Goal: Navigation & Orientation: Find specific page/section

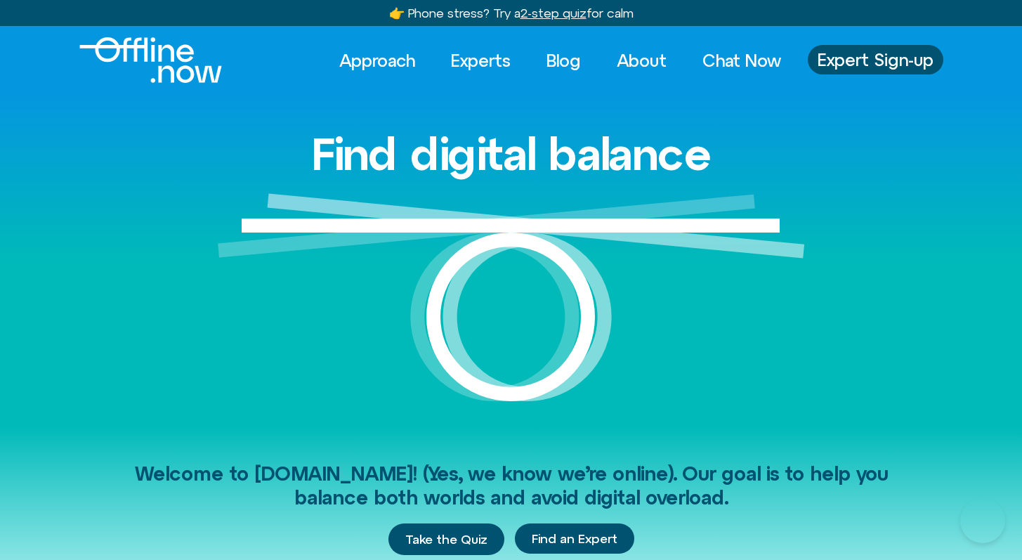
click at [503, 63] on link "Experts" at bounding box center [480, 60] width 85 height 31
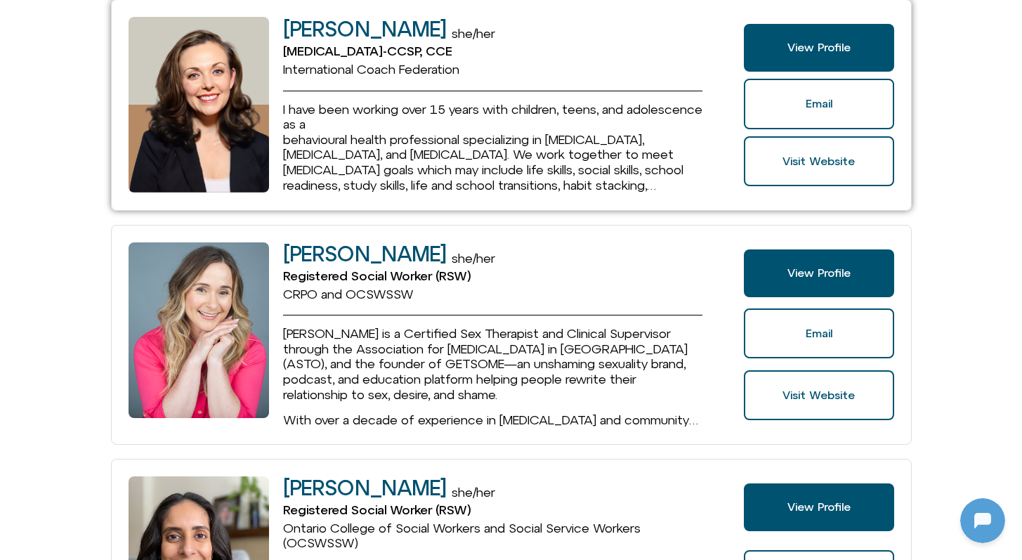
scroll to position [2028, 0]
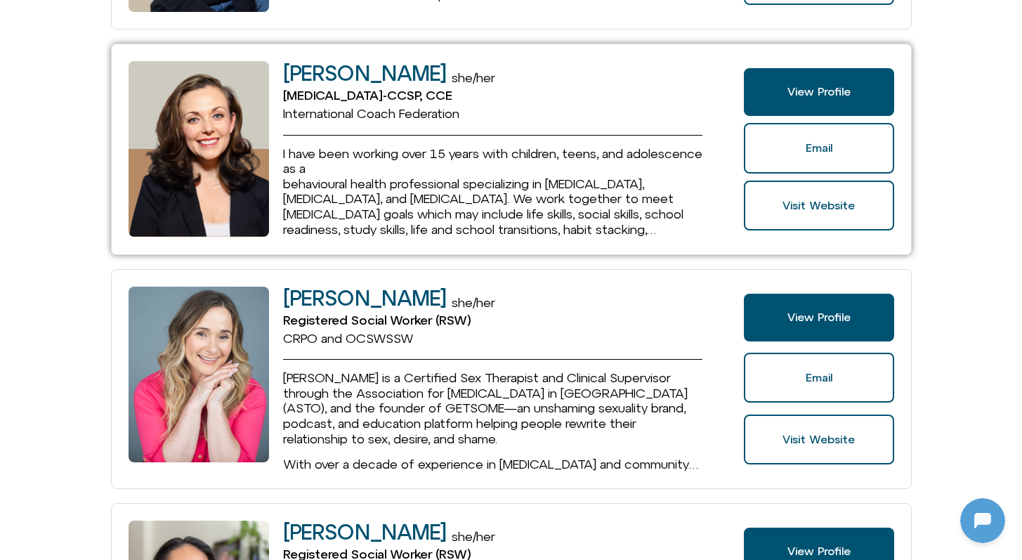
click at [373, 75] on h2 "Melina Viola" at bounding box center [364, 73] width 163 height 23
click at [302, 70] on h2 "Melina Viola" at bounding box center [364, 73] width 163 height 23
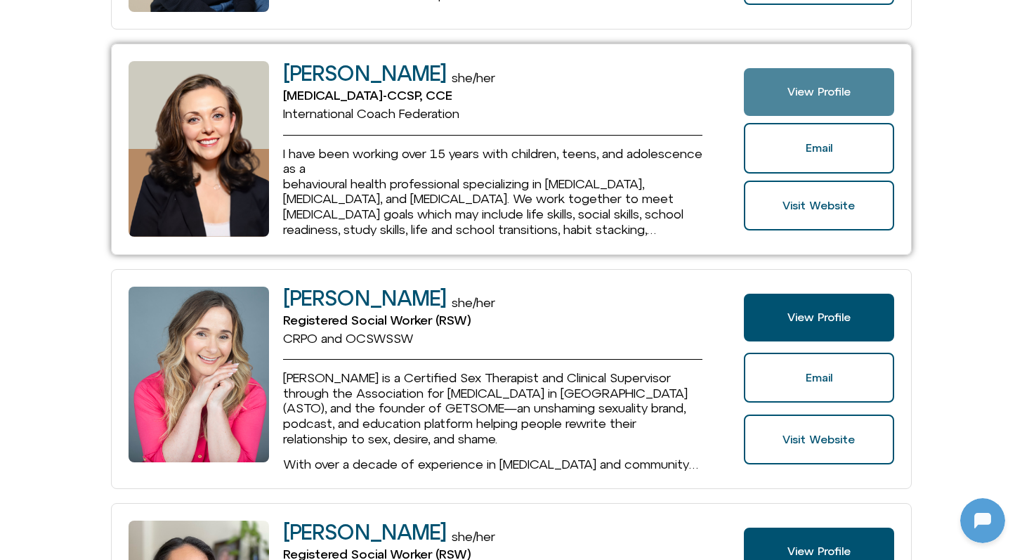
click at [857, 99] on link "View Profile" at bounding box center [819, 92] width 150 height 48
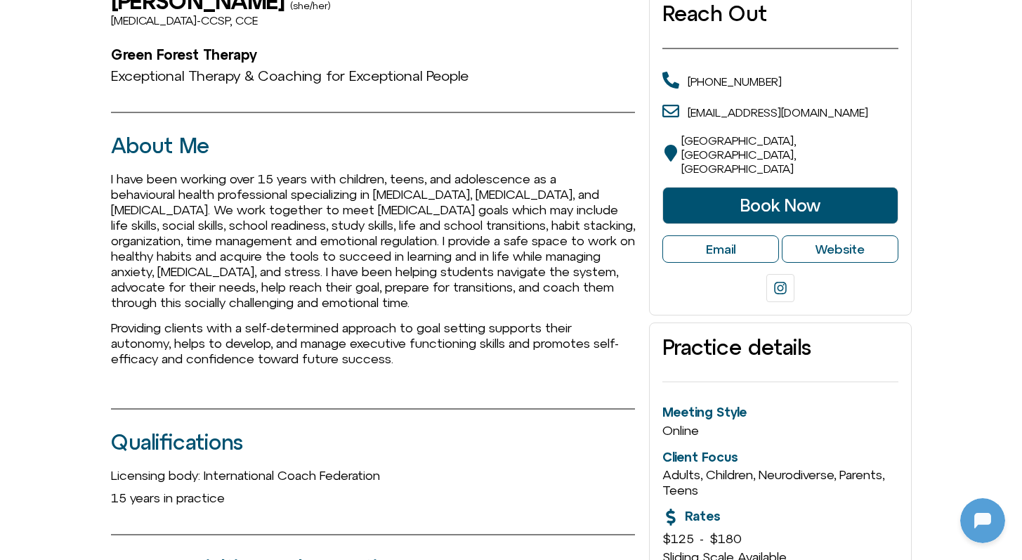
scroll to position [325, 0]
